Goal: Information Seeking & Learning: Learn about a topic

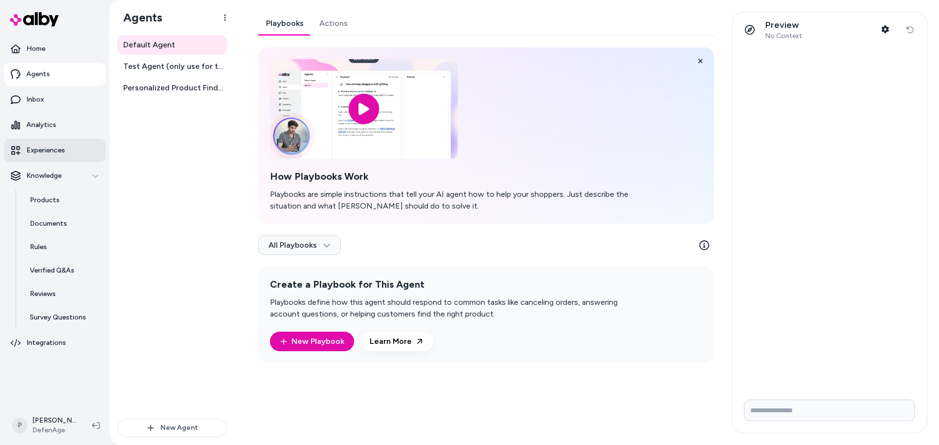
click at [63, 144] on link "Experiences" at bounding box center [55, 150] width 102 height 23
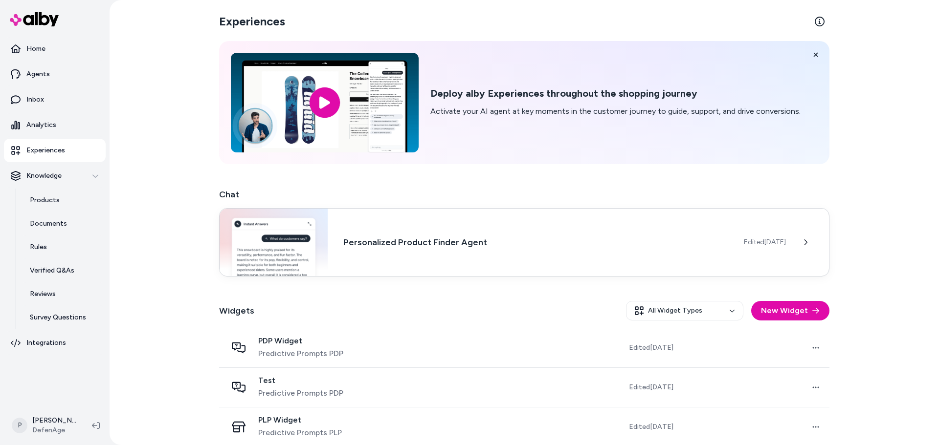
scroll to position [49, 0]
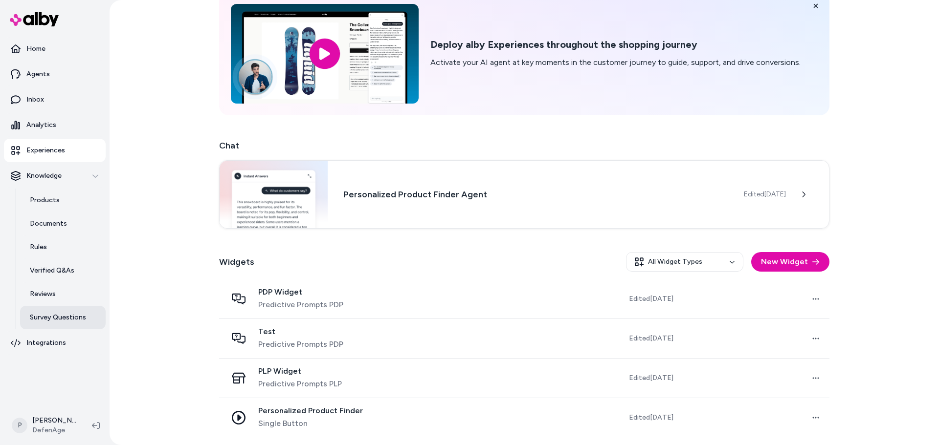
click at [69, 316] on p "Survey Questions" at bounding box center [58, 318] width 56 height 10
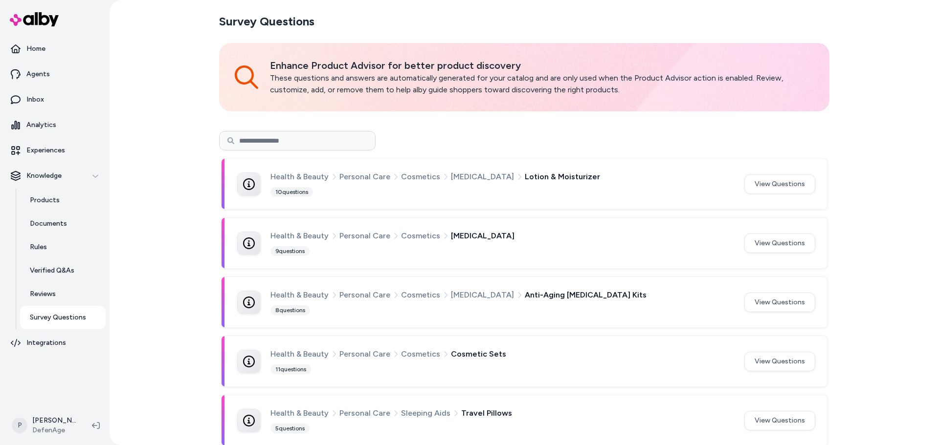
click at [72, 315] on p "Survey Questions" at bounding box center [58, 318] width 56 height 10
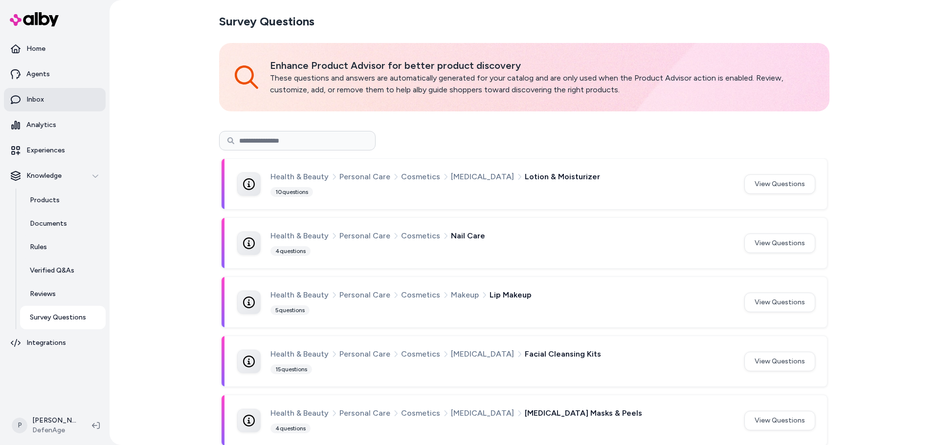
click at [52, 89] on link "Inbox" at bounding box center [55, 99] width 102 height 23
click at [54, 102] on link "Inbox" at bounding box center [55, 99] width 102 height 23
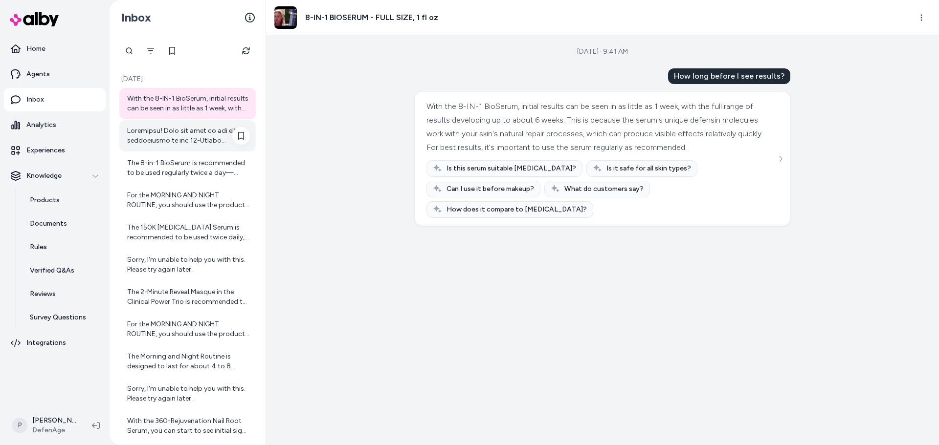
click at [184, 134] on div at bounding box center [188, 136] width 123 height 20
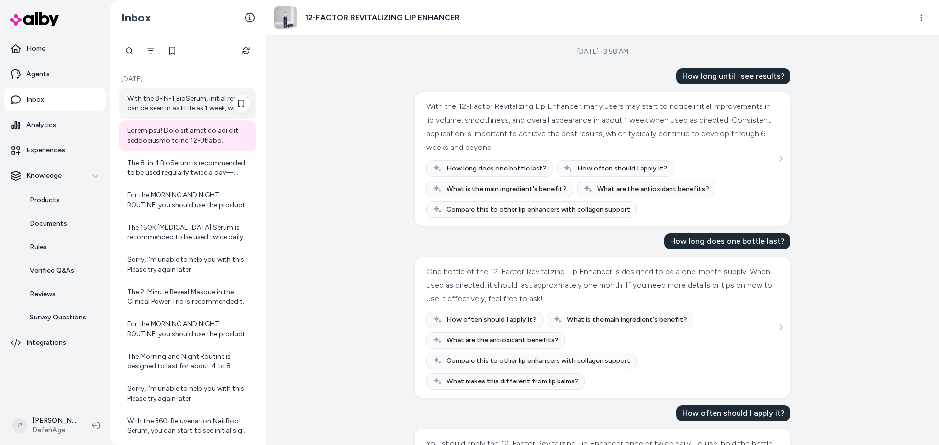
click at [196, 111] on div "With the 8-IN-1 BioSerum, initial results can be seen in as little as 1 week, w…" at bounding box center [188, 104] width 123 height 20
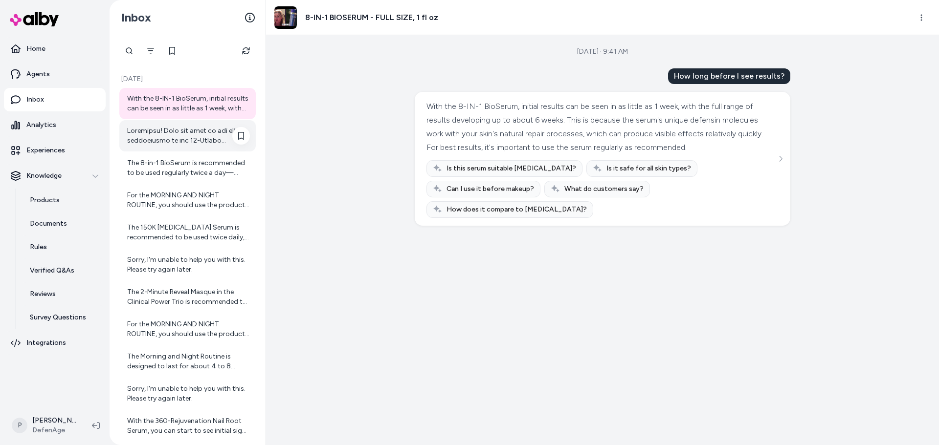
click at [190, 143] on div at bounding box center [188, 136] width 123 height 20
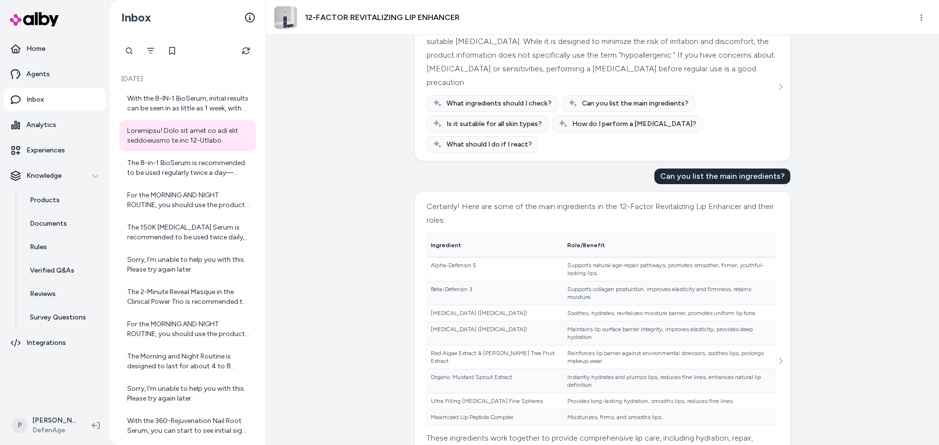
scroll to position [1527, 0]
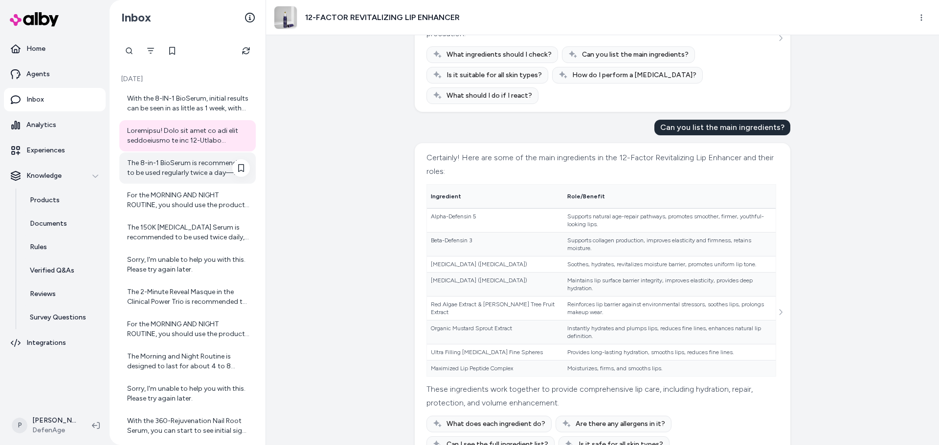
click at [180, 164] on div "The 8-in-1 BioSerum is recommended to be used regularly twice a day—morning and…" at bounding box center [188, 168] width 123 height 20
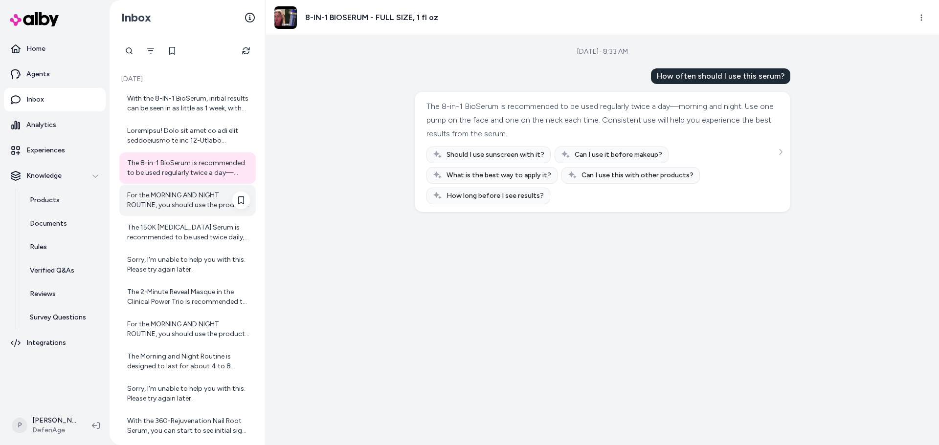
click at [196, 203] on div "For the MORNING AND NIGHT ROUTINE, you should use the products twice daily—once…" at bounding box center [188, 201] width 123 height 20
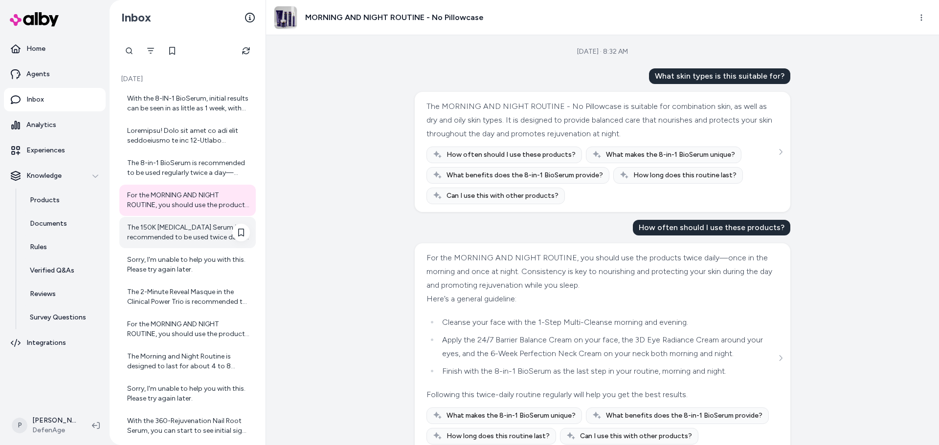
click at [168, 236] on div "The 150K [MEDICAL_DATA] Serum is recommended to be used twice daily, typically …" at bounding box center [188, 233] width 123 height 20
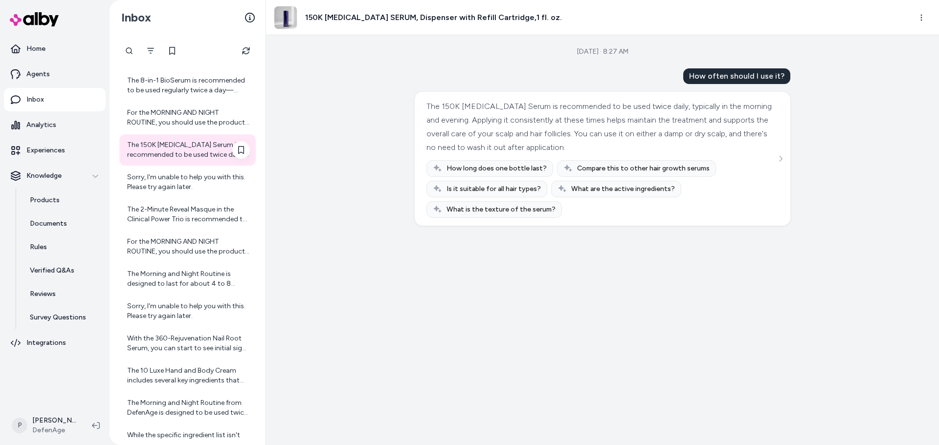
scroll to position [98, 0]
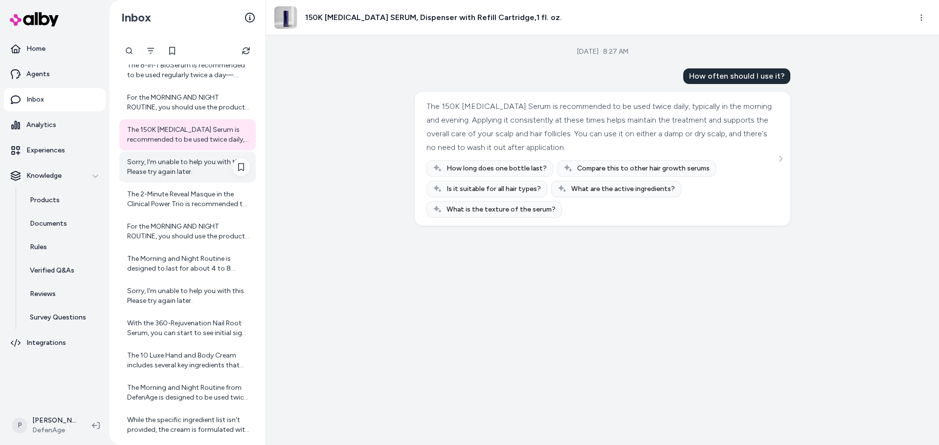
click at [173, 178] on div "Sorry, I'm unable to help you with this. Please try again later." at bounding box center [187, 167] width 136 height 31
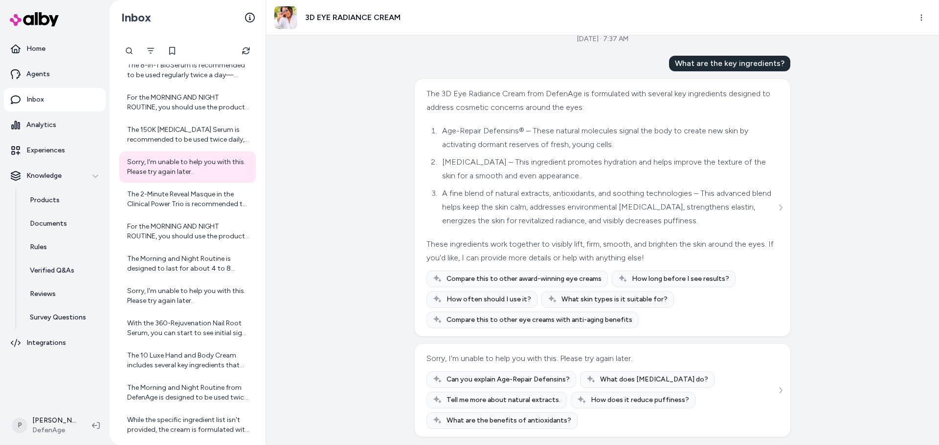
scroll to position [16, 0]
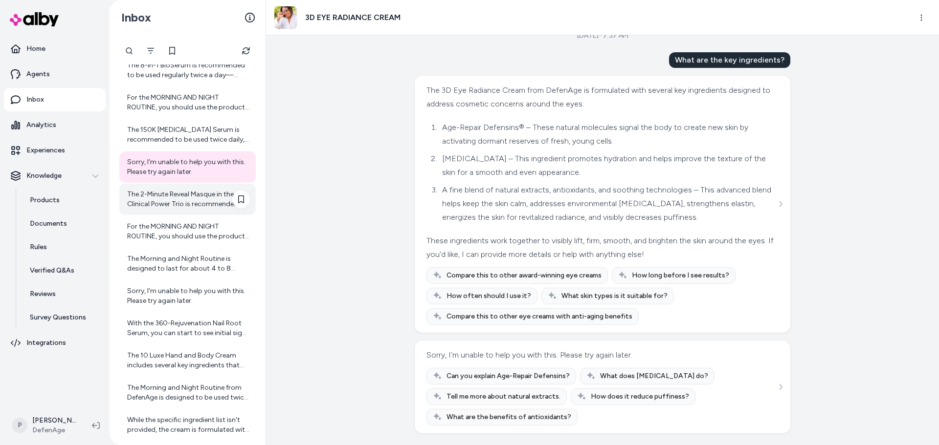
click at [202, 196] on div "The 2-Minute Reveal Masque in the Clinical Power Trio is recommended to be used…" at bounding box center [188, 200] width 123 height 20
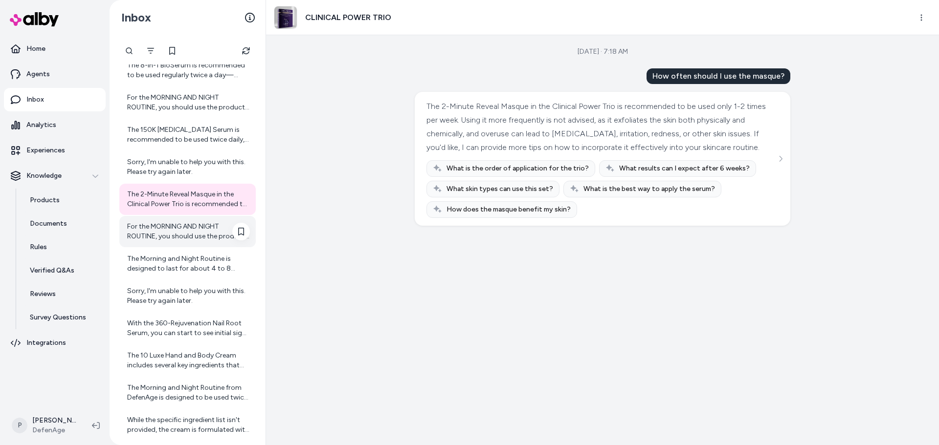
click at [167, 217] on div "For the MORNING AND NIGHT ROUTINE, you should use the products twice daily—once…" at bounding box center [187, 231] width 136 height 31
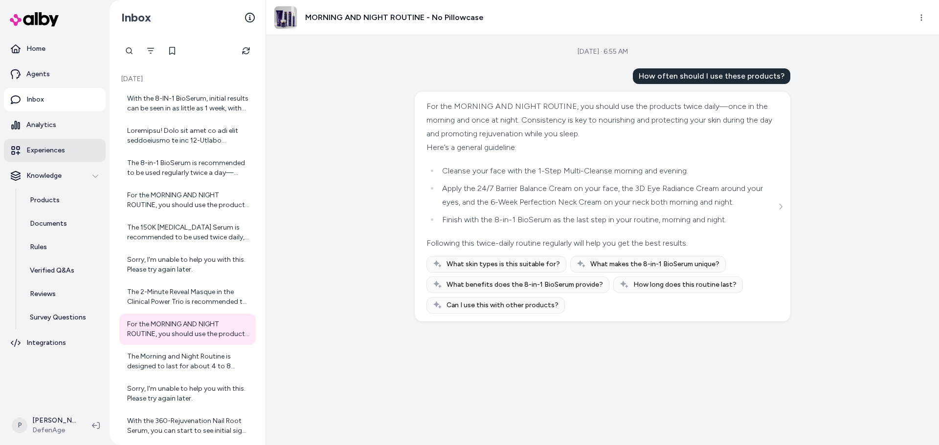
click at [43, 150] on p "Experiences" at bounding box center [45, 151] width 39 height 10
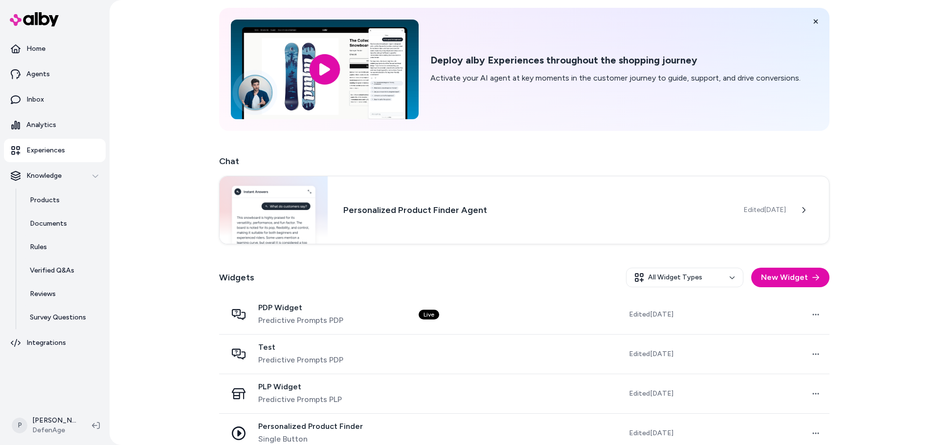
scroll to position [49, 0]
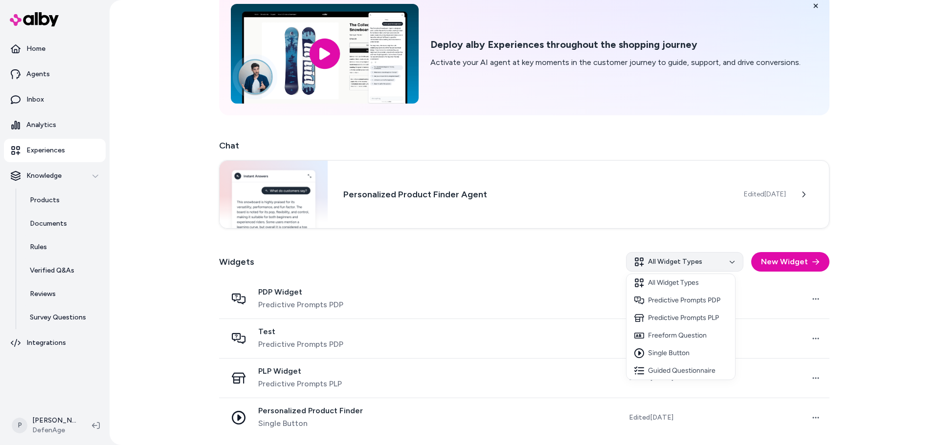
click at [705, 264] on html "Home Agents Inbox Analytics Experiences Knowledge Products Documents Rules Veri…" at bounding box center [469, 222] width 939 height 445
click at [709, 259] on html "Home Agents Inbox Analytics Experiences Knowledge Products Documents Rules Veri…" at bounding box center [469, 222] width 939 height 445
click at [707, 262] on html "Home Agents Inbox Analytics Experiences Knowledge Products Documents Rules Veri…" at bounding box center [469, 222] width 939 height 445
click at [707, 261] on html "Home Agents Inbox Analytics Experiences Knowledge Products Documents Rules Veri…" at bounding box center [469, 222] width 939 height 445
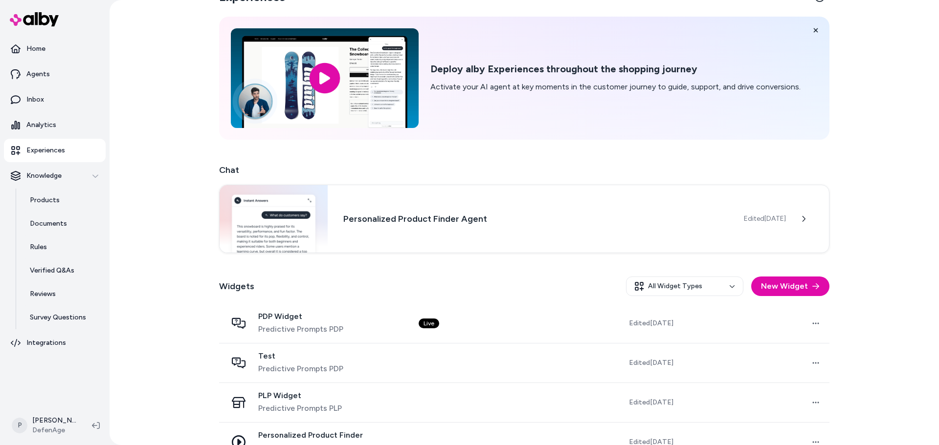
scroll to position [0, 0]
